Goal: Information Seeking & Learning: Learn about a topic

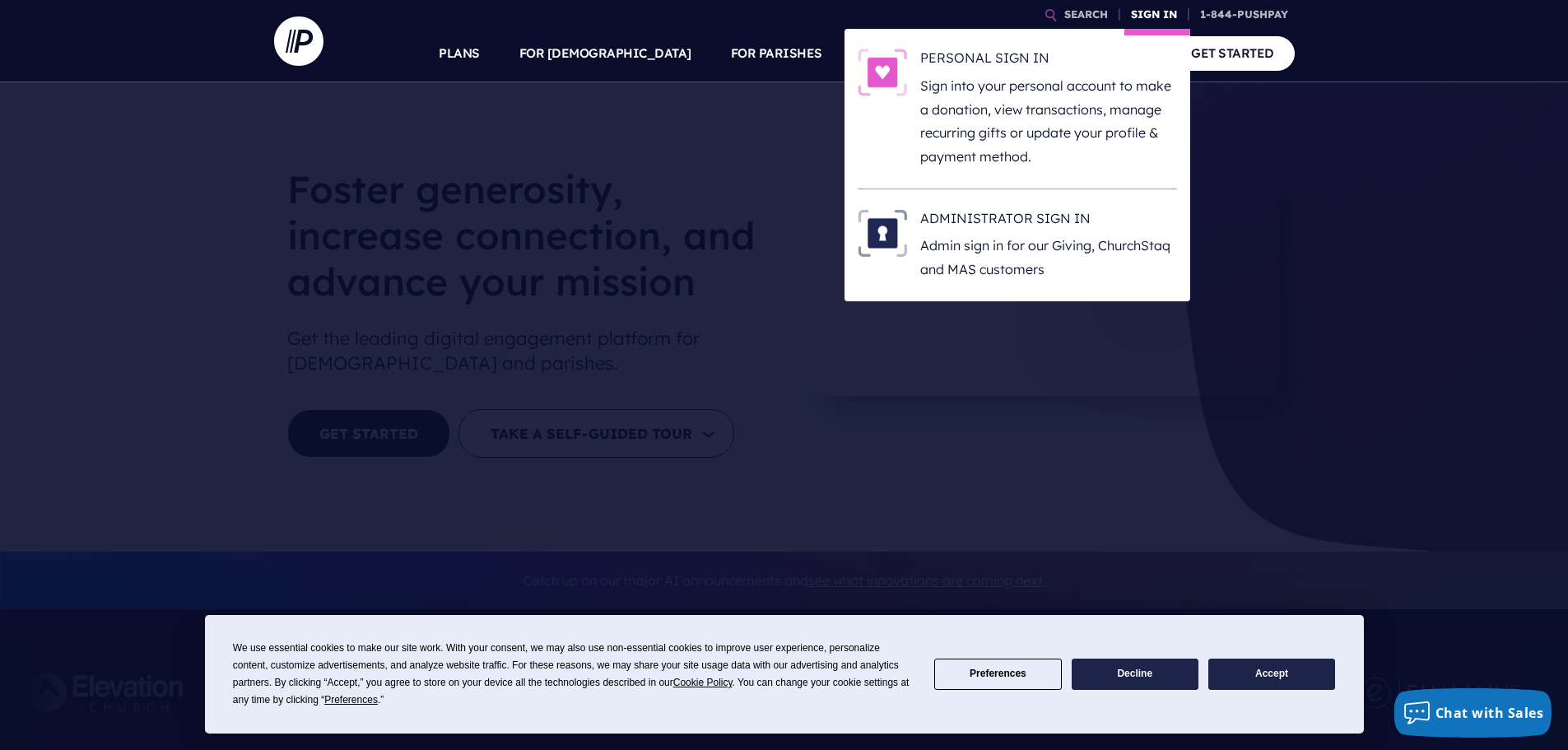
click at [1172, 11] on link "SIGN IN" at bounding box center [1154, 15] width 59 height 29
click at [1028, 248] on p "Admin sign in for our Giving, ChurchStaq and MAS customers" at bounding box center [1049, 257] width 257 height 48
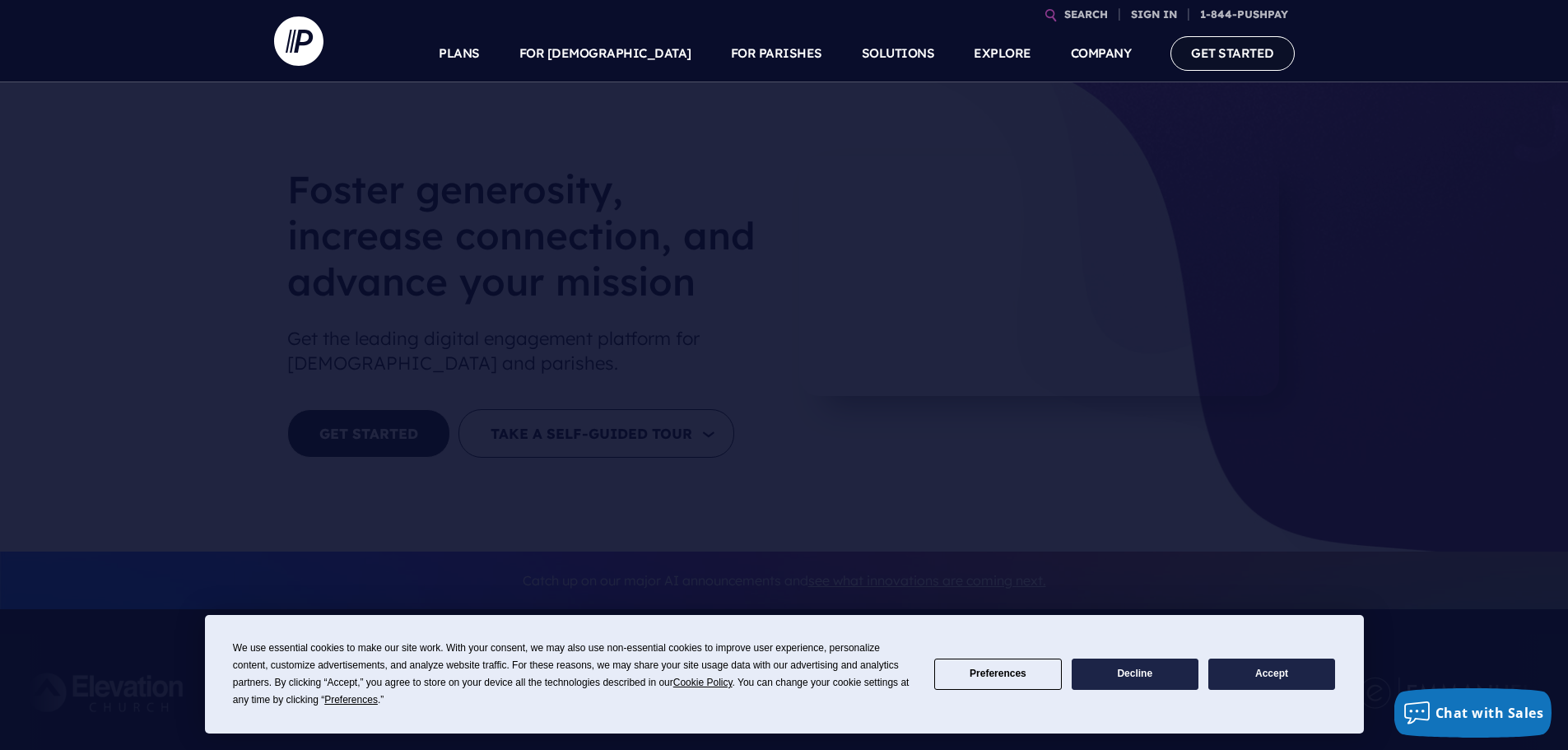
click at [1276, 71] on li "GET STARTED" at bounding box center [1223, 53] width 144 height 57
click at [1251, 45] on link "GET STARTED" at bounding box center [1233, 53] width 125 height 34
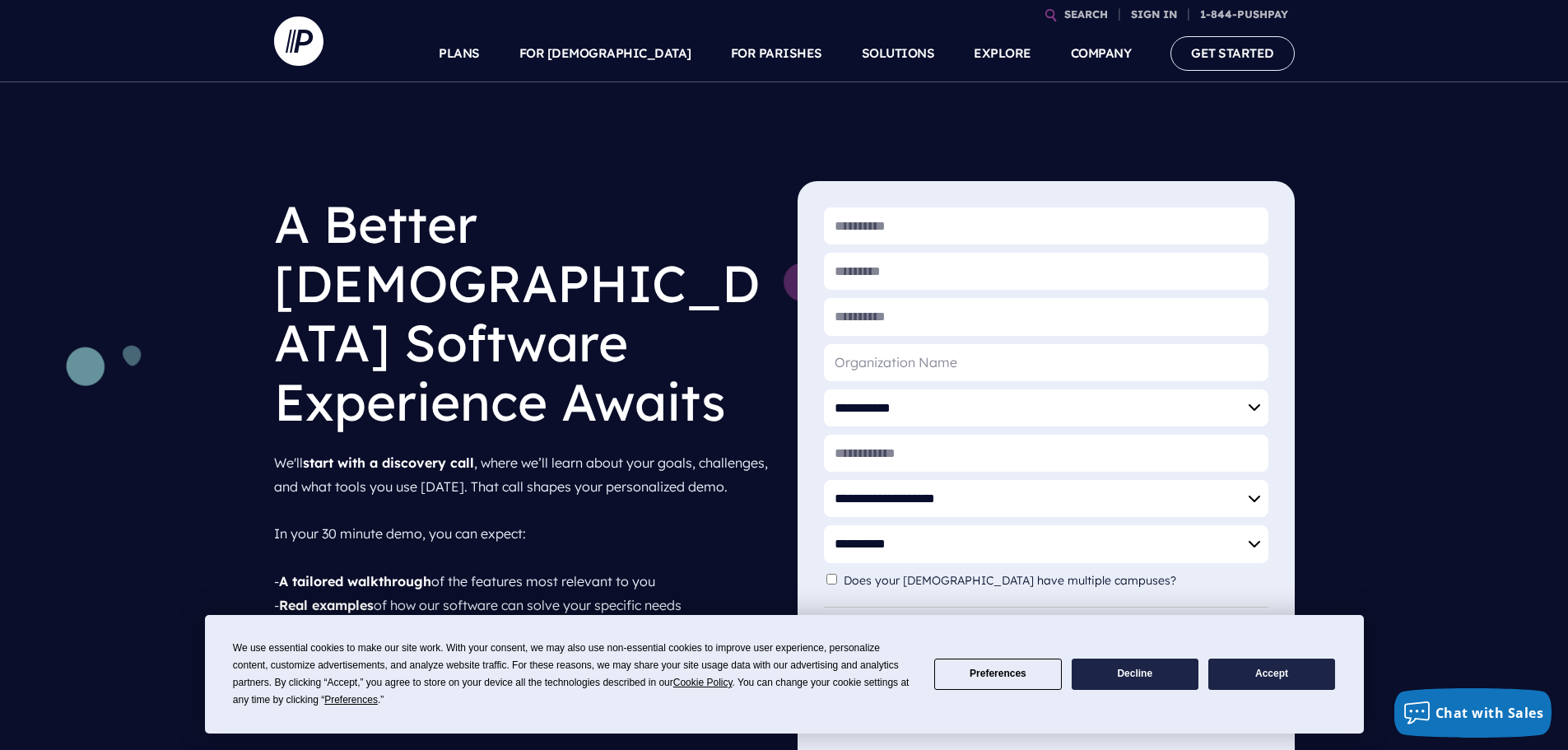
click at [1303, 673] on button "Accept" at bounding box center [1272, 674] width 127 height 32
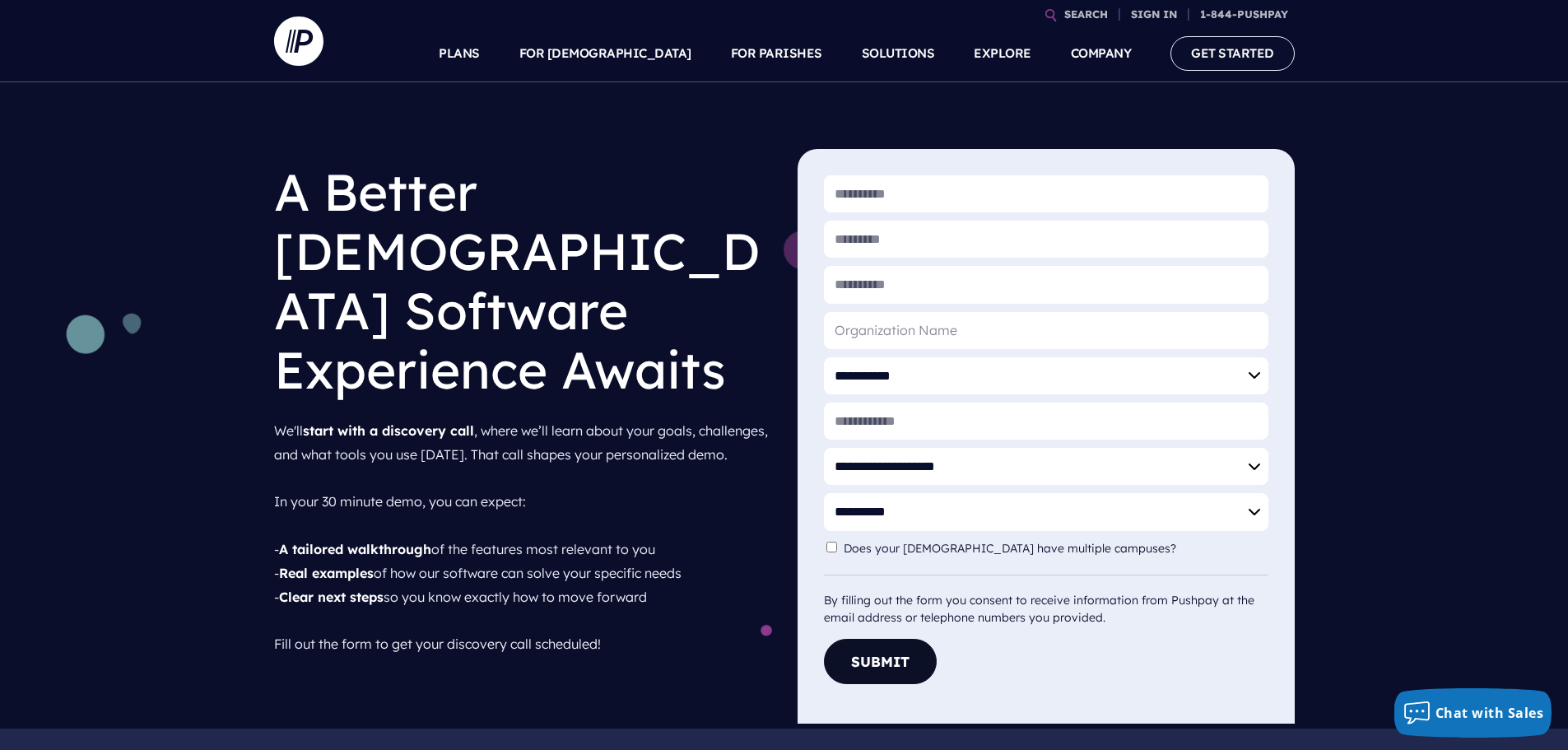
scroll to position [691, 0]
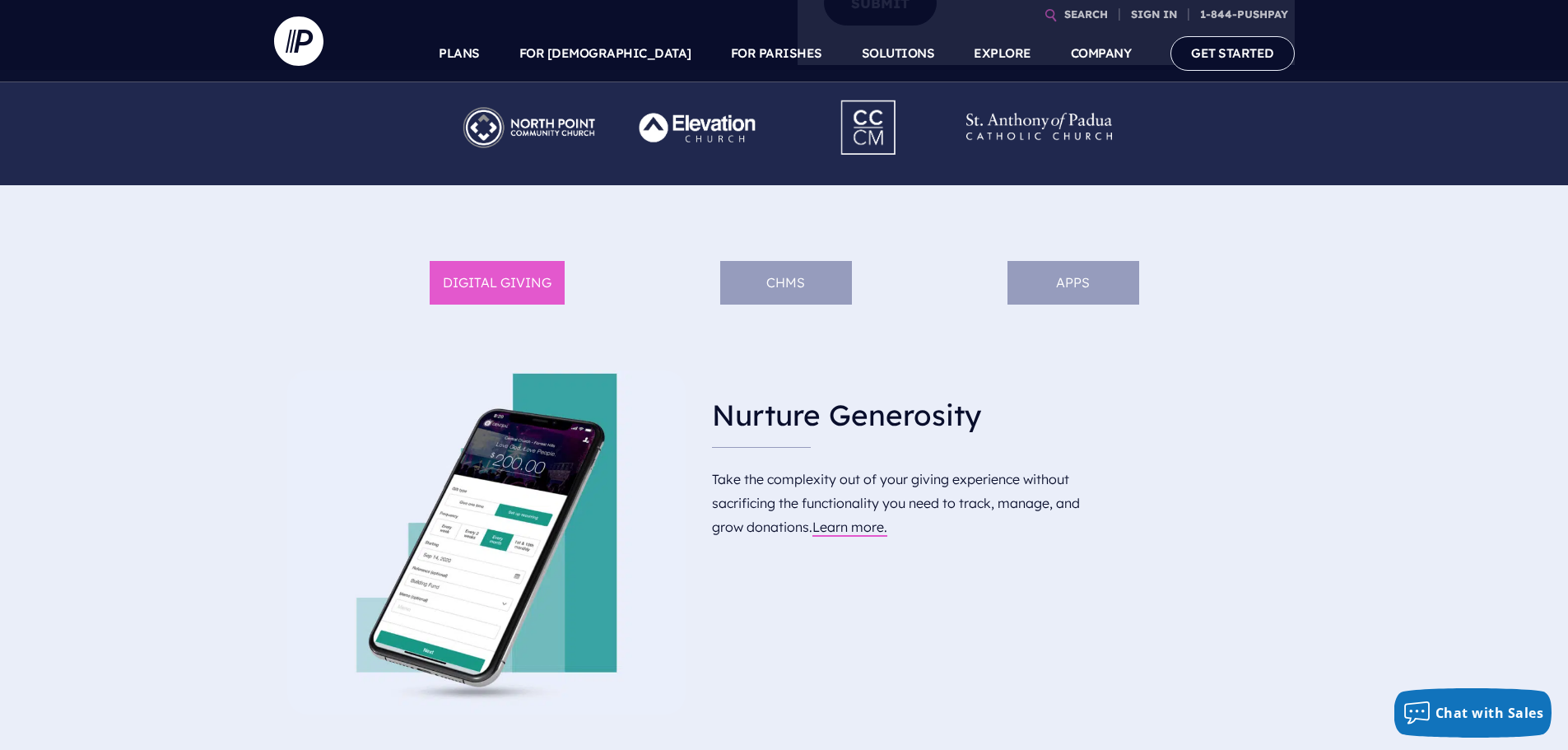
click at [1071, 285] on li "APPS" at bounding box center [1073, 282] width 132 height 44
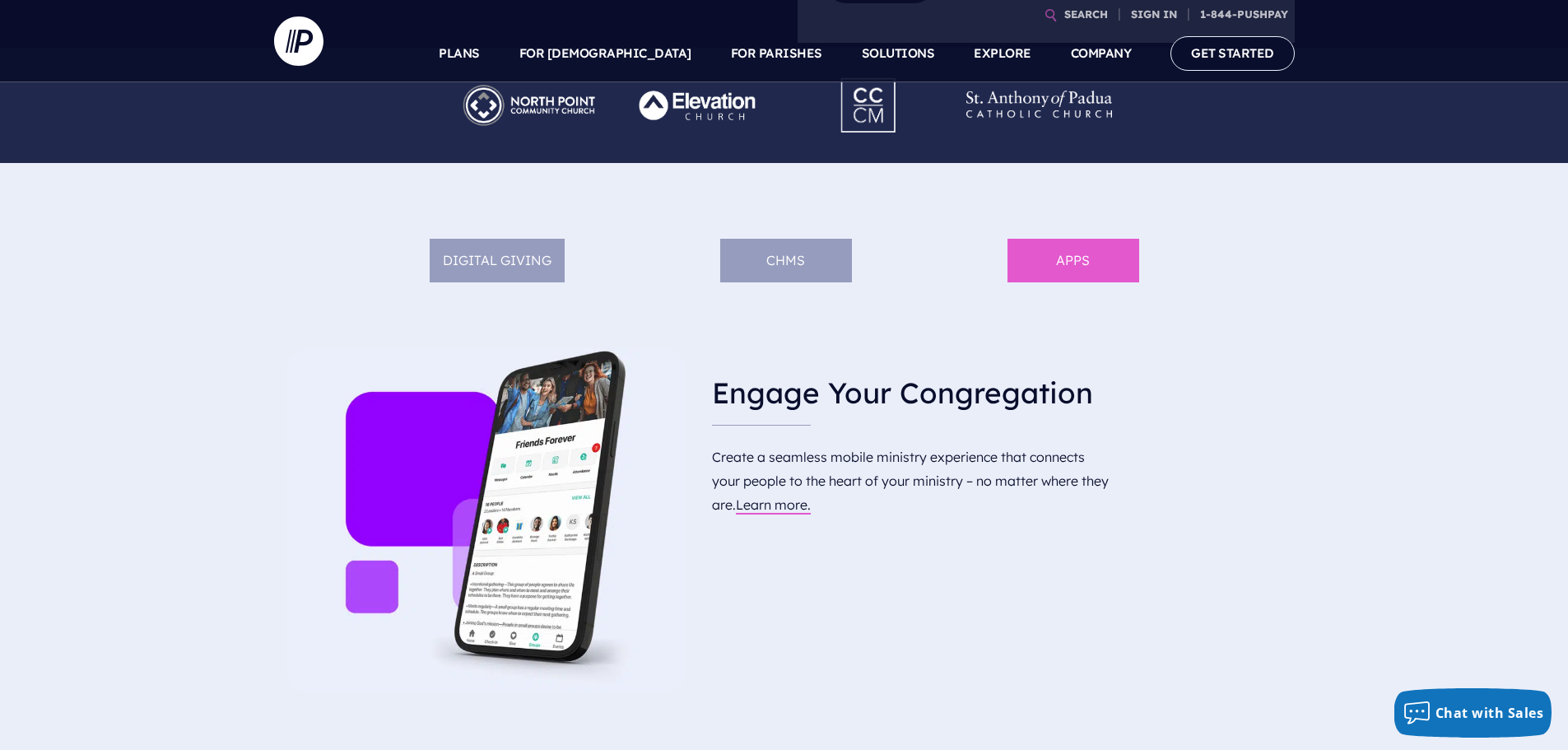
scroll to position [855, 0]
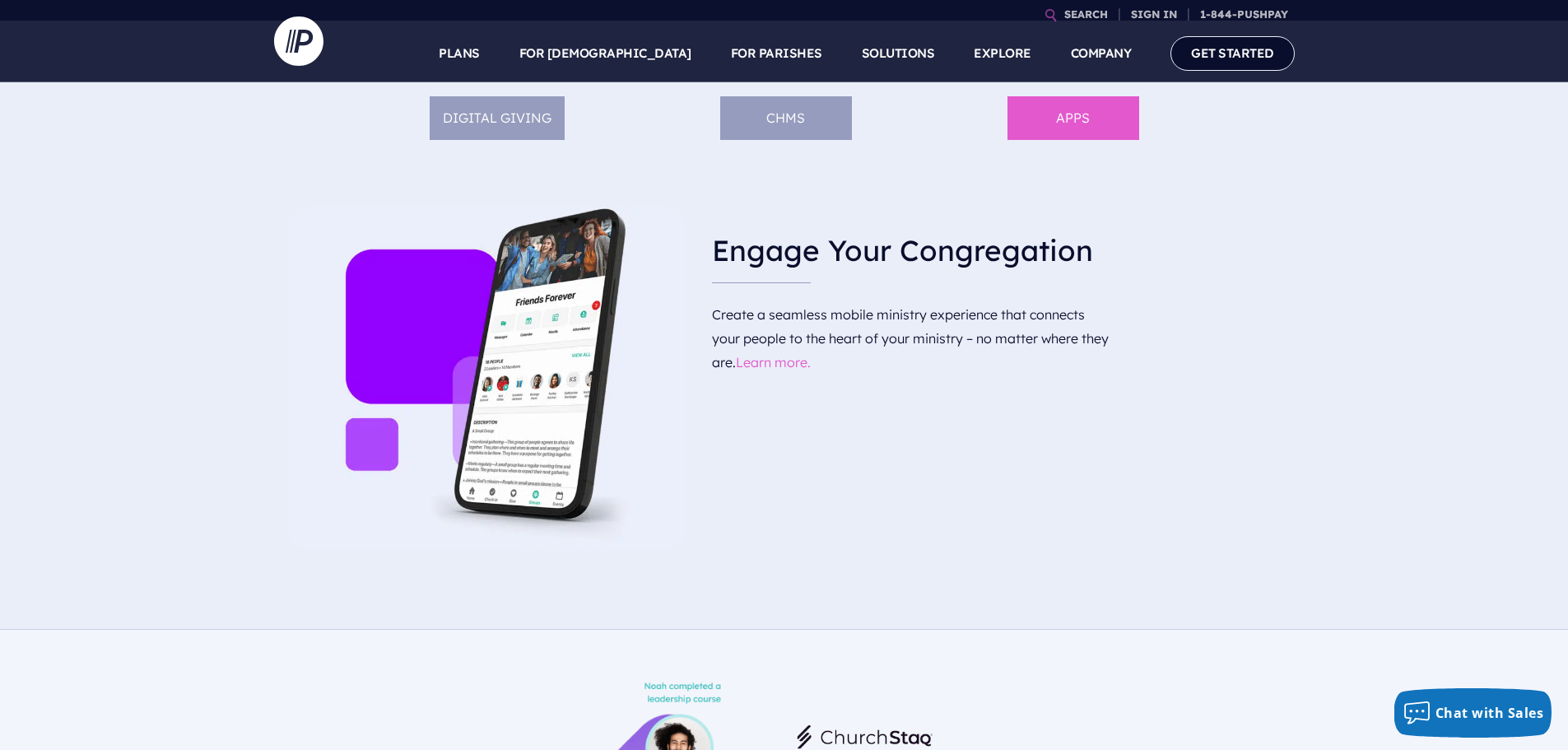
click at [784, 362] on link "Learn more." at bounding box center [773, 361] width 75 height 17
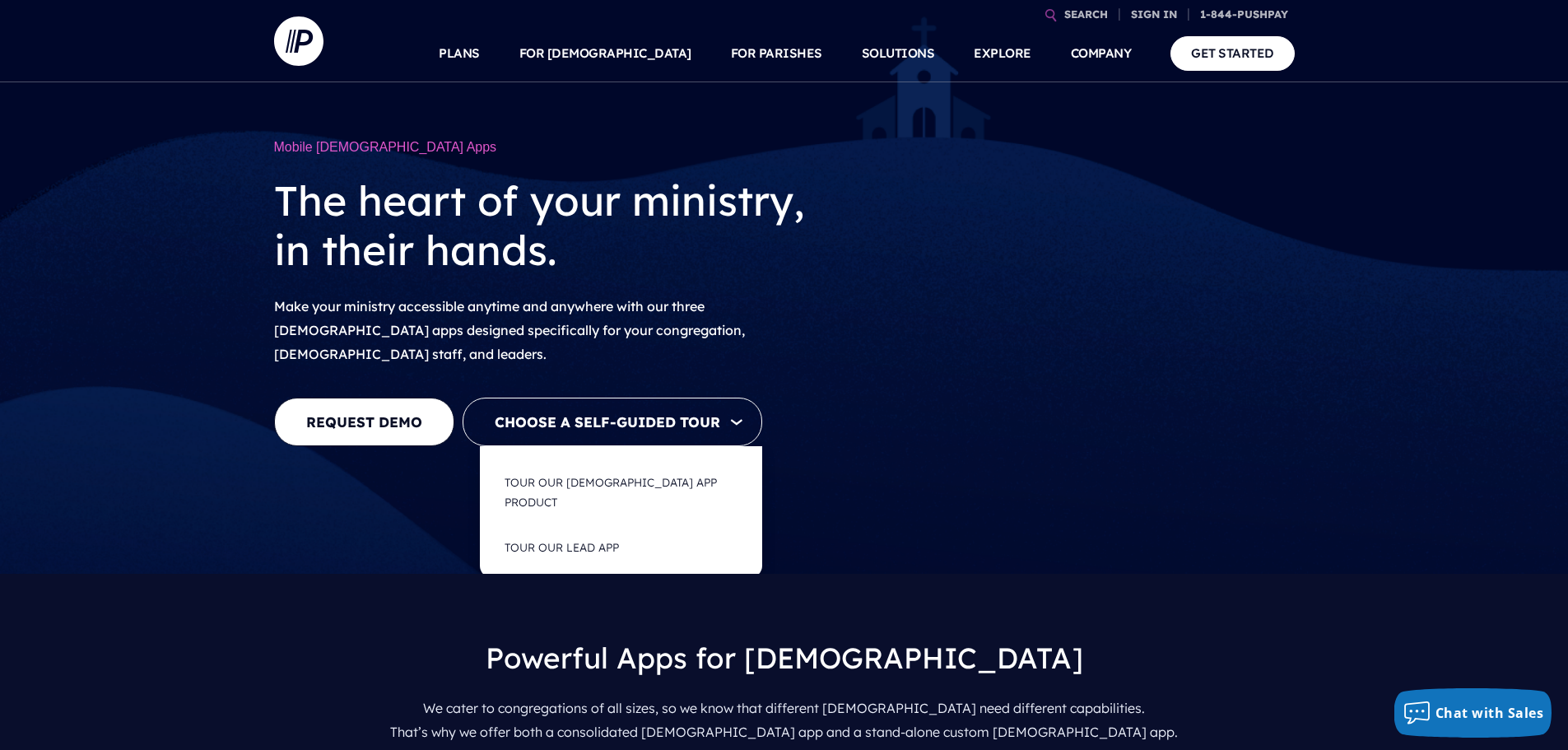
click at [697, 421] on button "Choose a Self-guided Tour" at bounding box center [612, 422] width 299 height 49
click at [684, 463] on button "Tour Our Church App Product" at bounding box center [621, 492] width 265 height 65
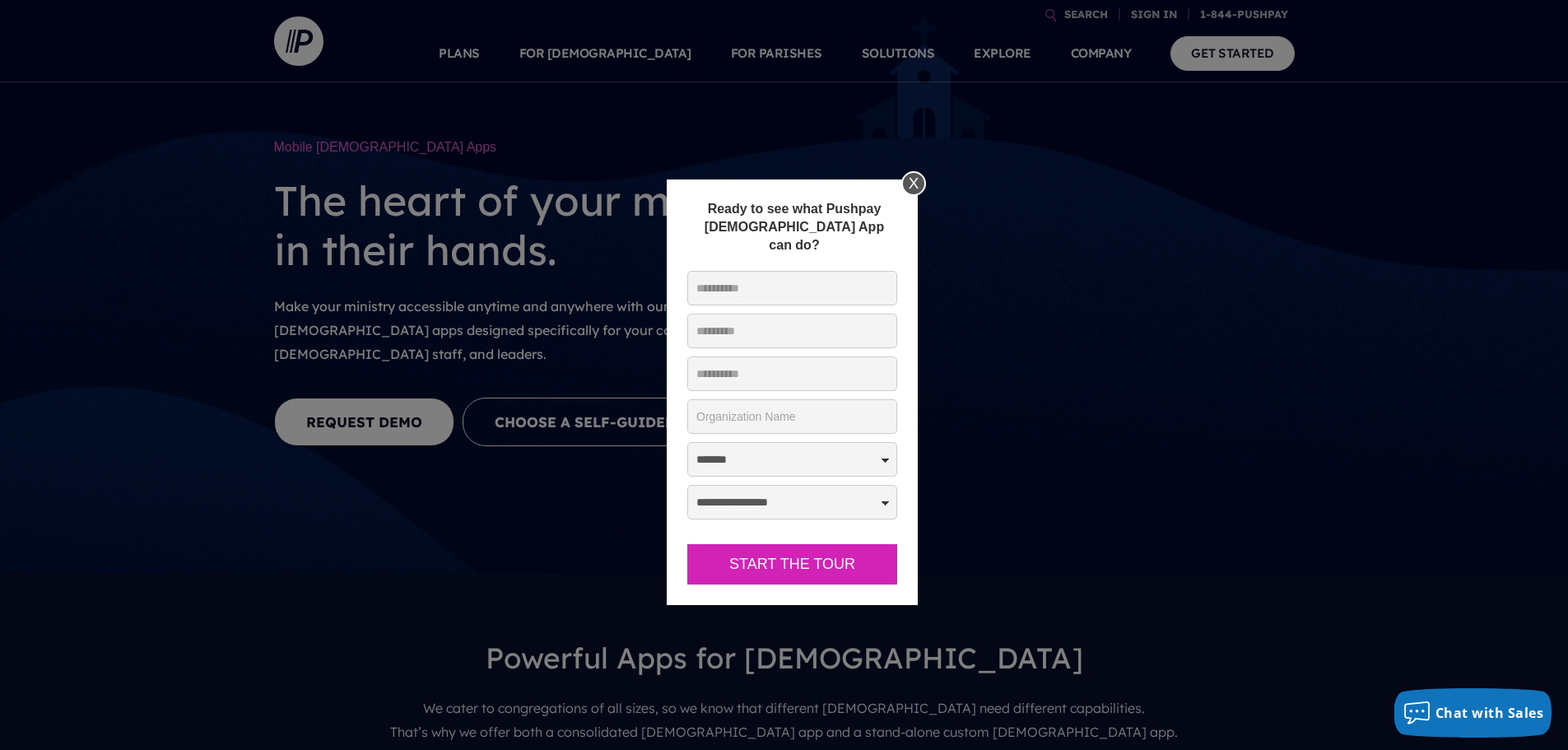
click at [914, 183] on div "X" at bounding box center [913, 183] width 24 height 24
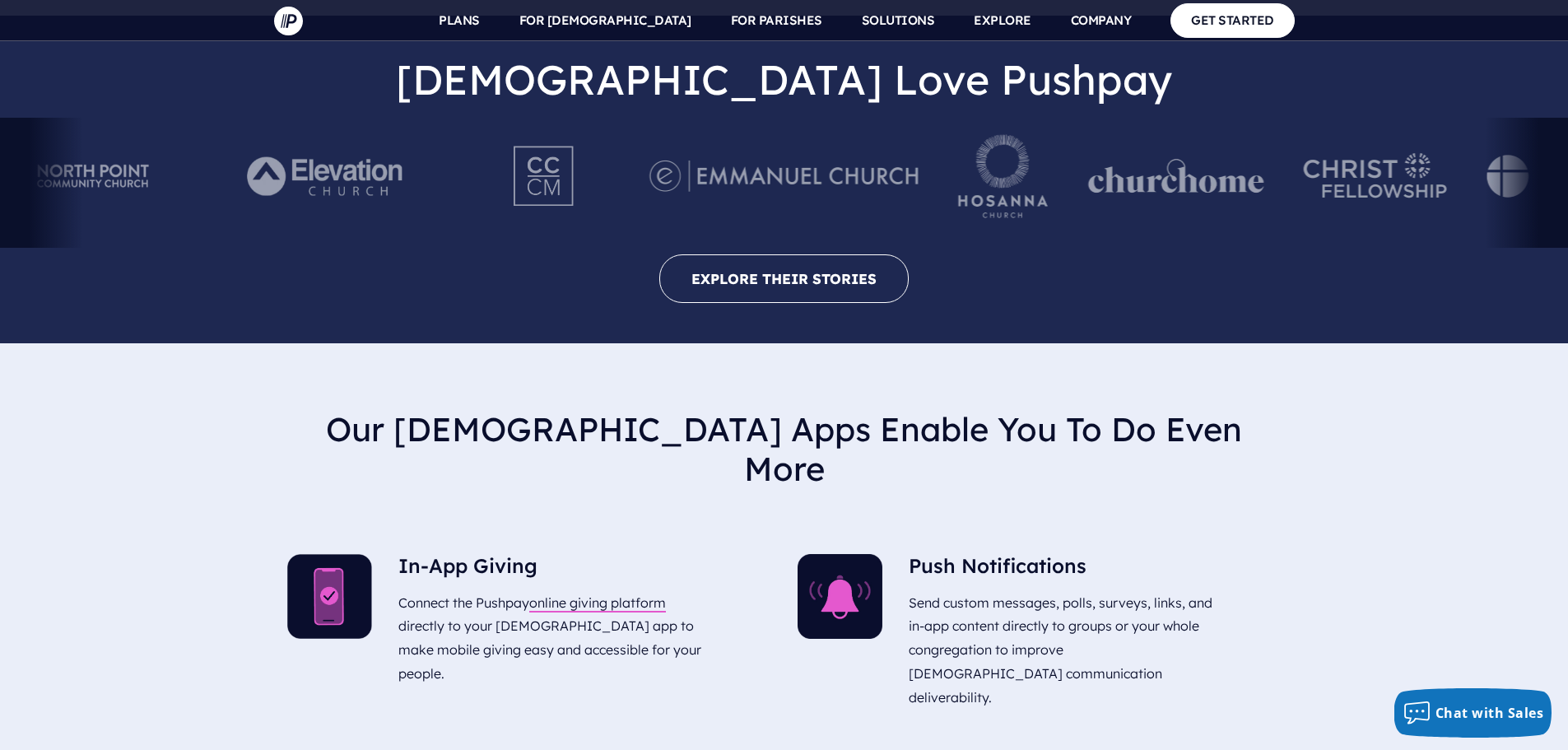
scroll to position [3373, 0]
